Goal: Task Accomplishment & Management: Use online tool/utility

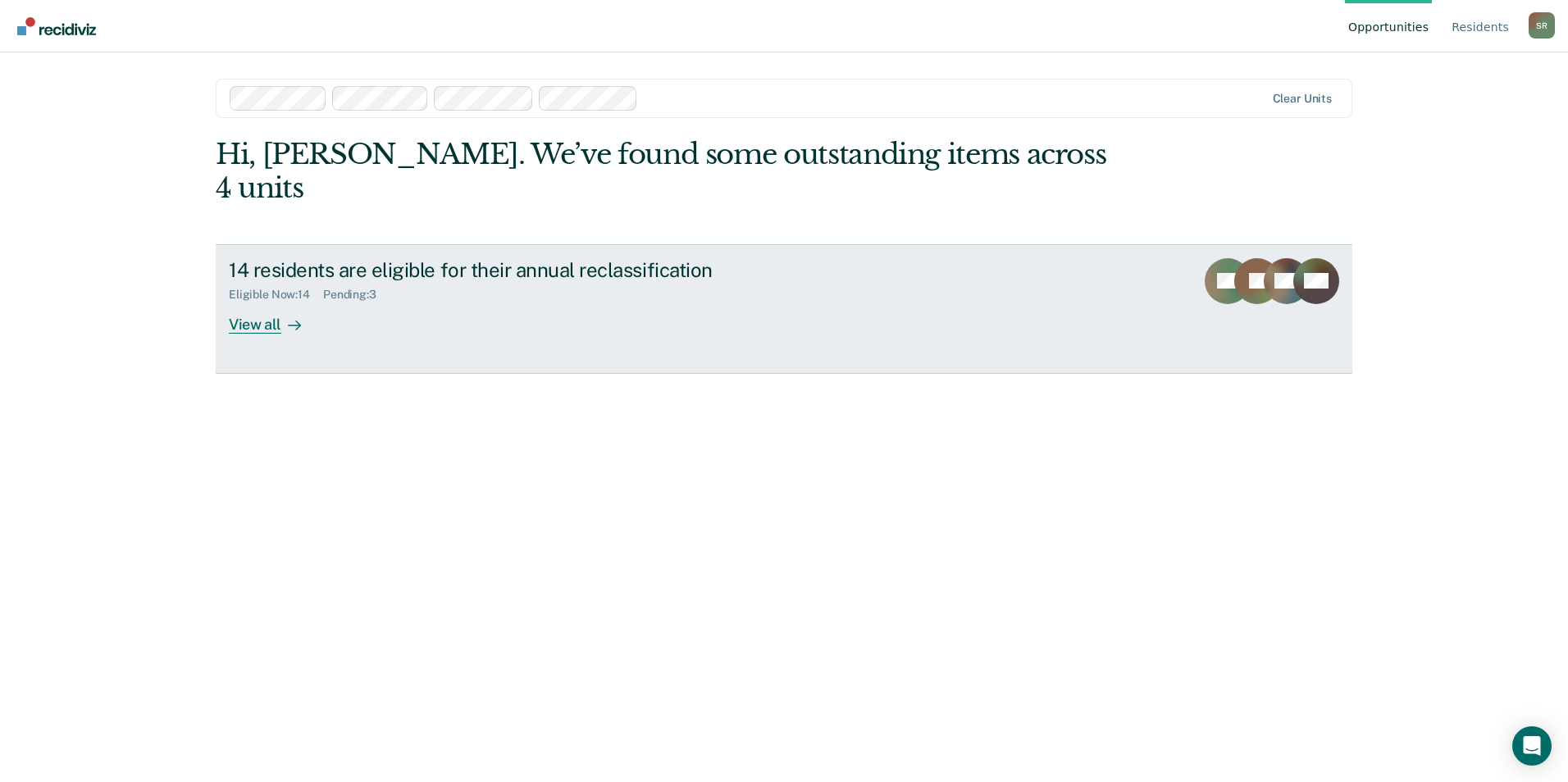
click at [246, 302] on div "View all" at bounding box center [275, 317] width 92 height 32
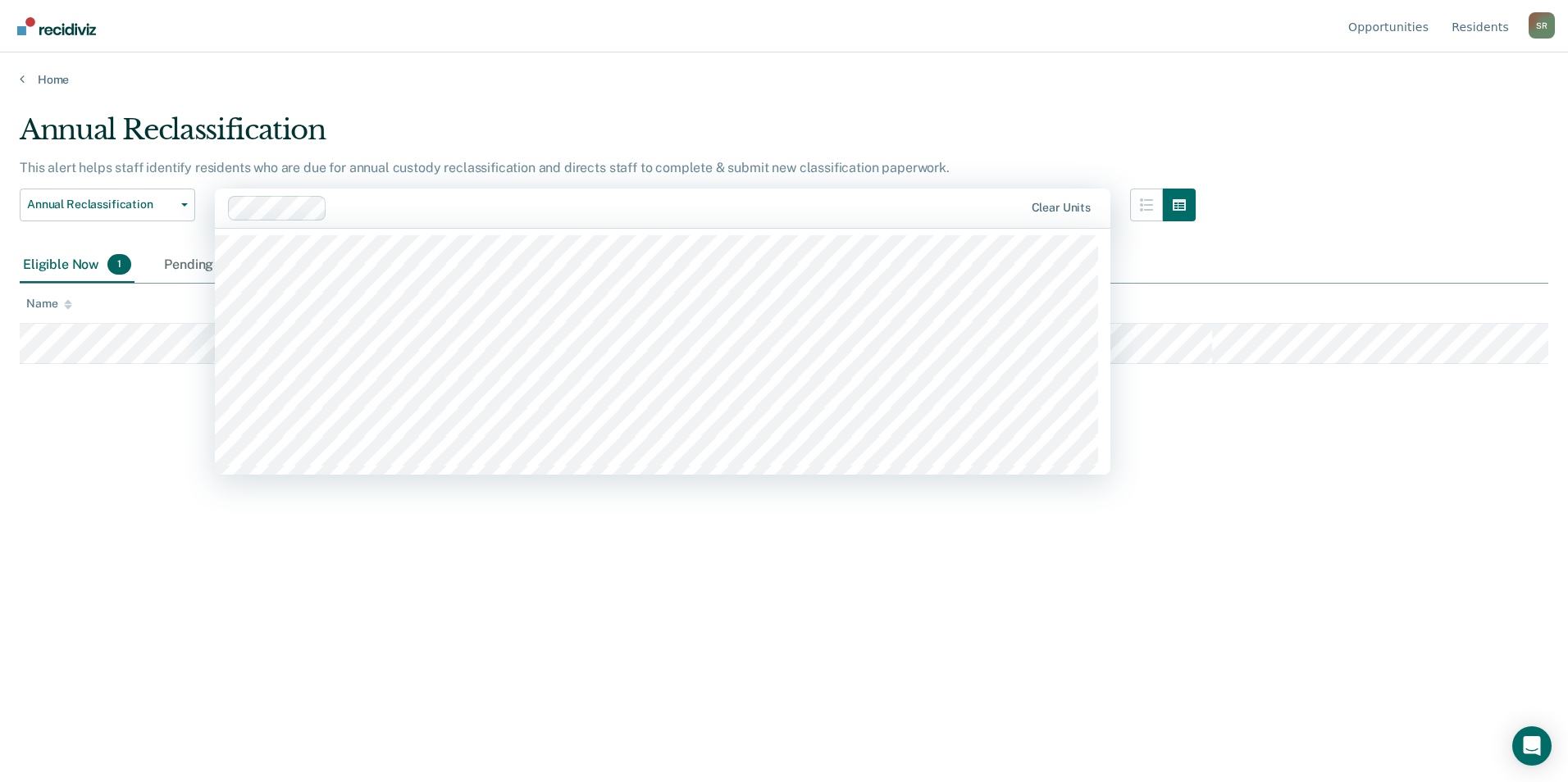
click at [229, 584] on div "Annual Reclassification This alert helps staff identify residents who are due f…" at bounding box center [784, 385] width 1529 height 546
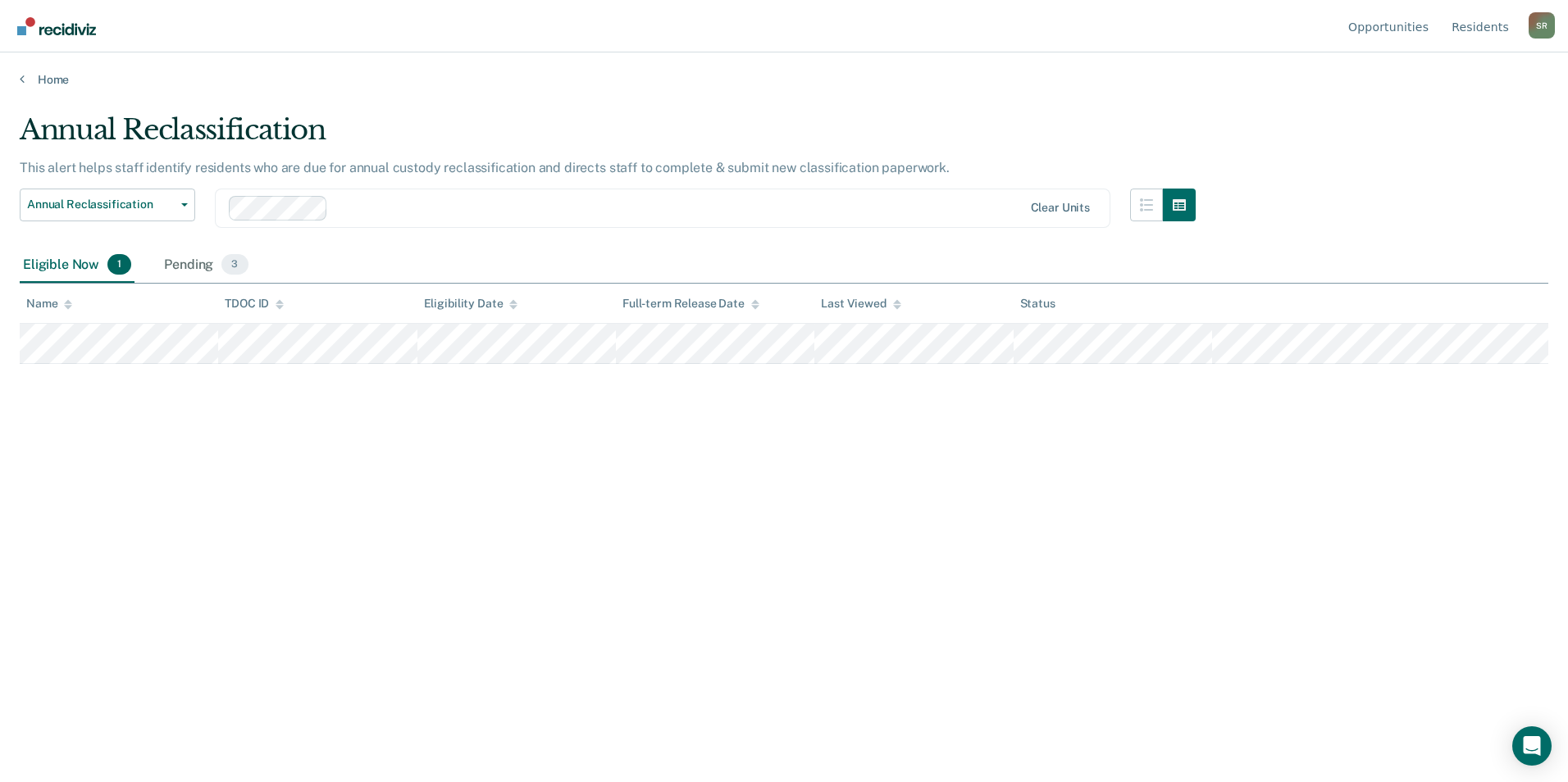
click at [407, 210] on div at bounding box center [678, 207] width 687 height 19
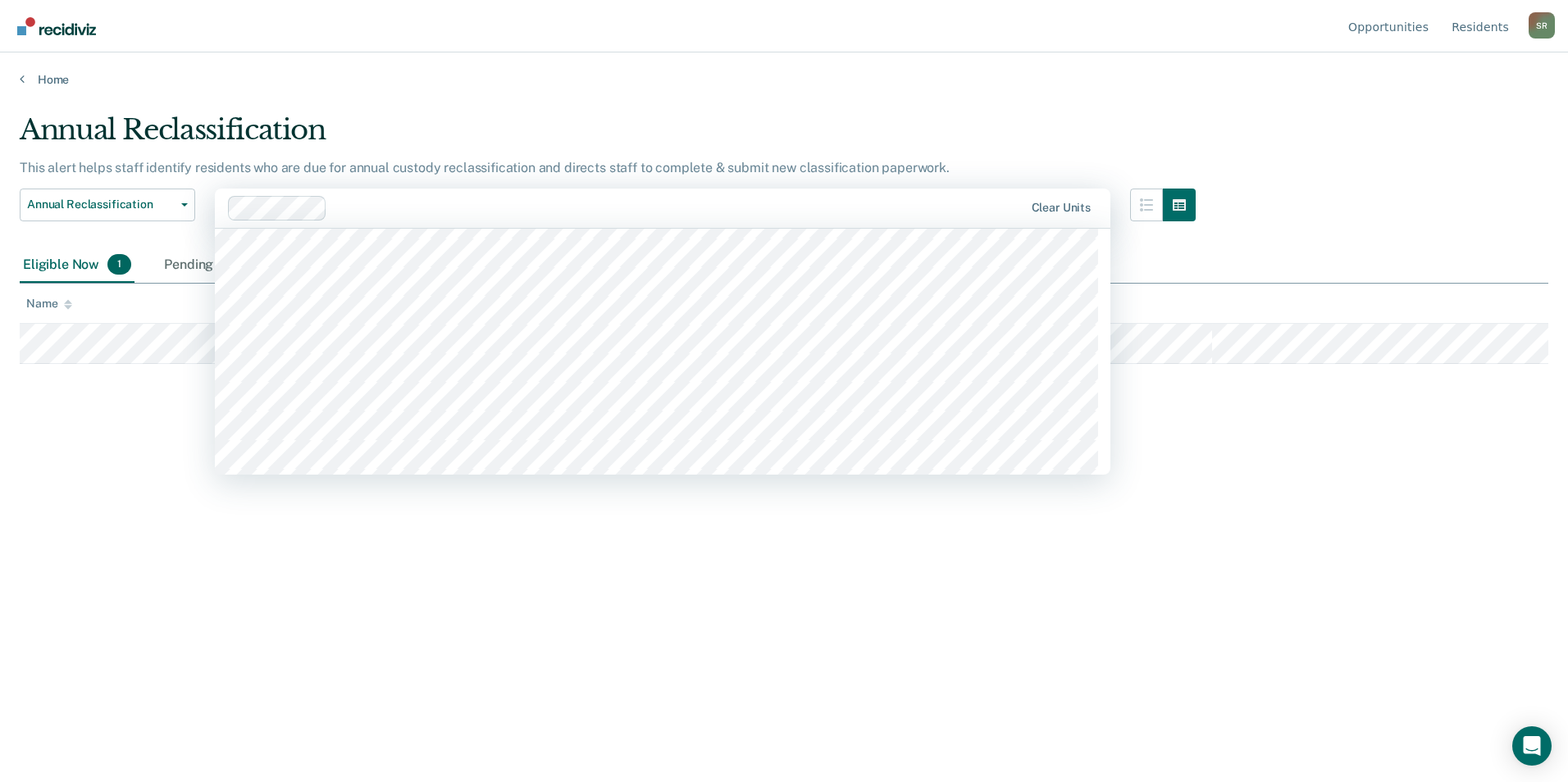
scroll to position [10783, 0]
